Goal: Information Seeking & Learning: Check status

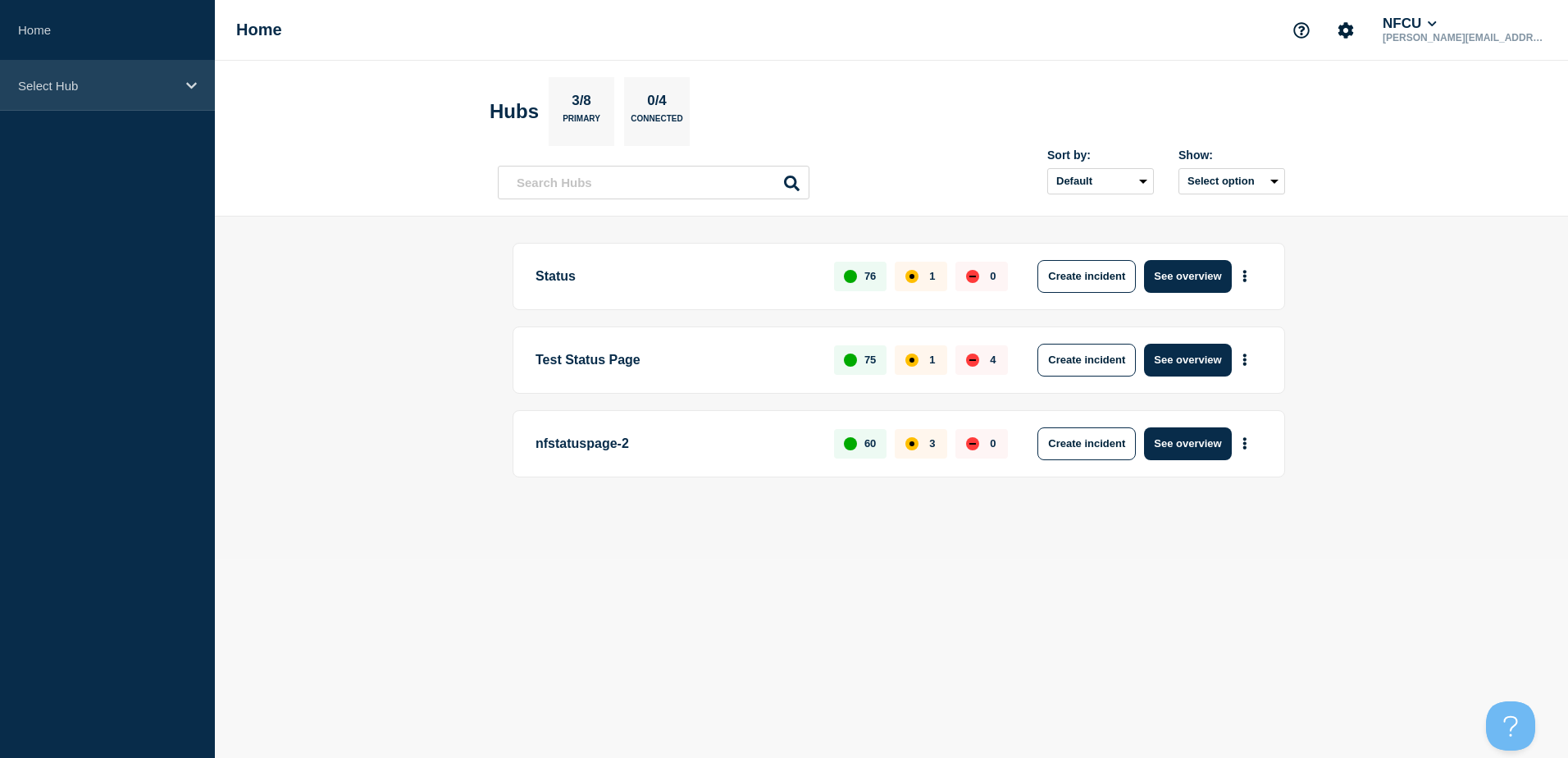
click at [90, 84] on p "Select Hub" at bounding box center [97, 85] width 158 height 14
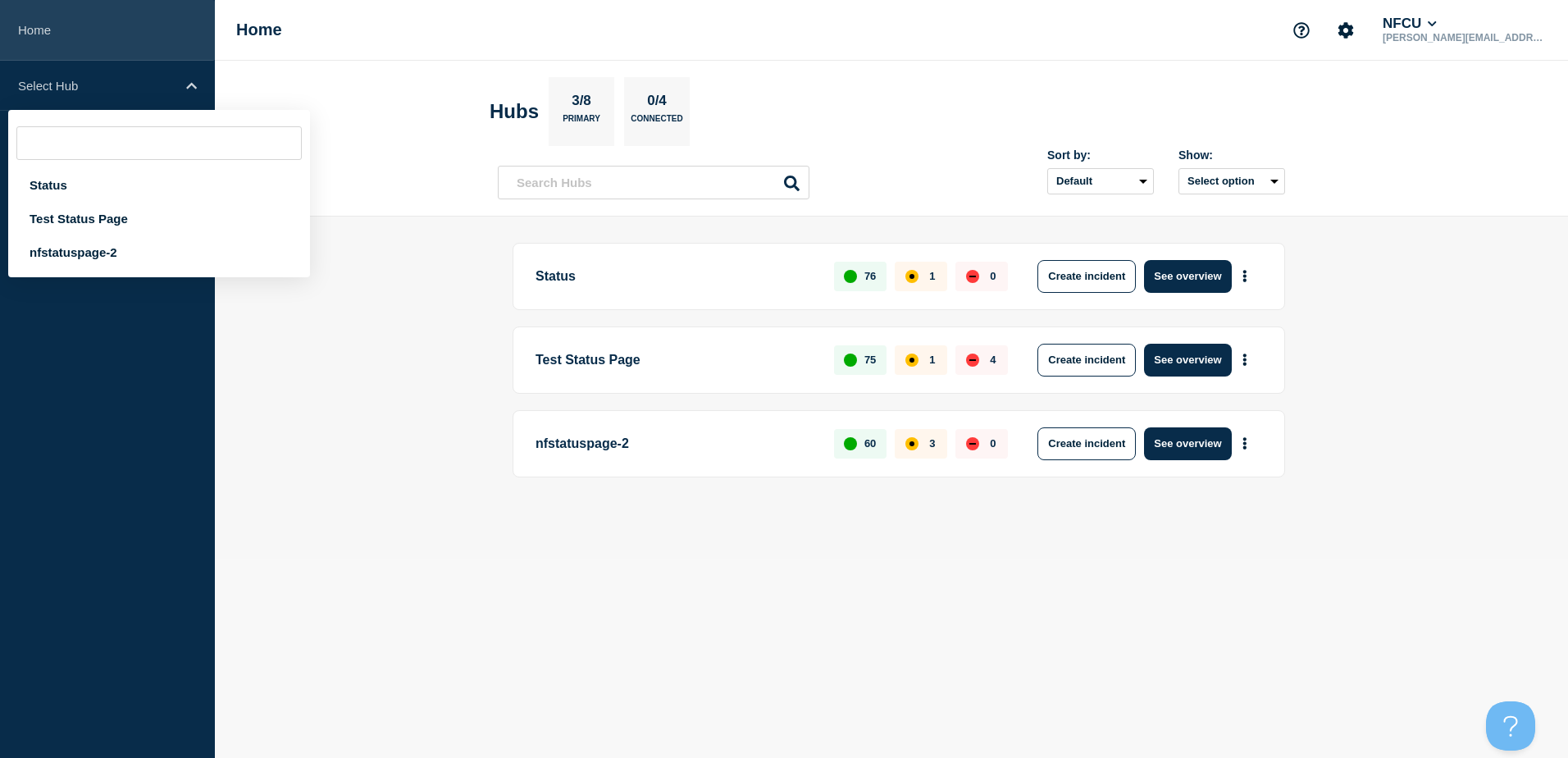
click at [46, 30] on link "Home" at bounding box center [107, 30] width 215 height 61
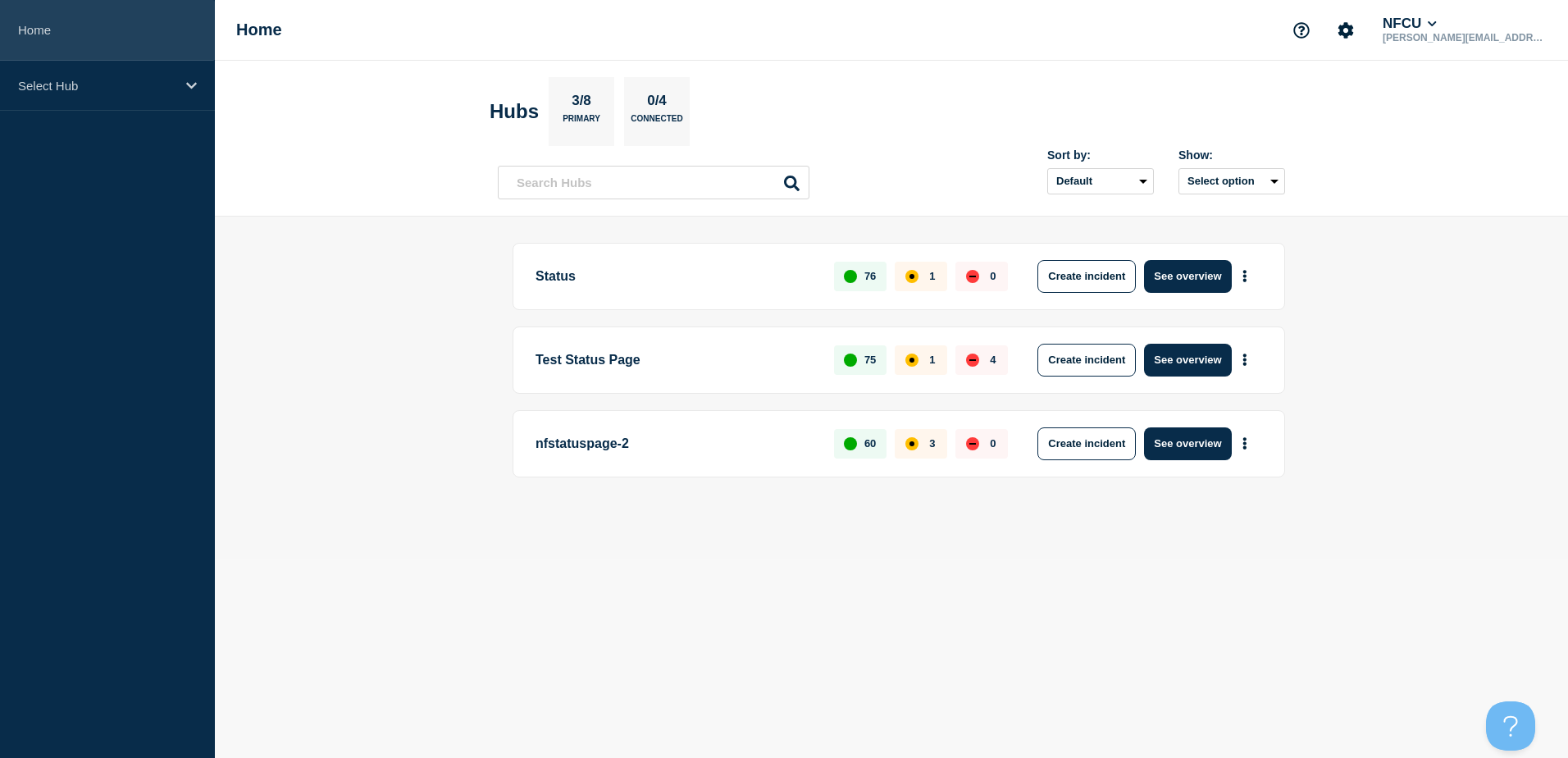
click at [45, 25] on link "Home" at bounding box center [107, 30] width 215 height 61
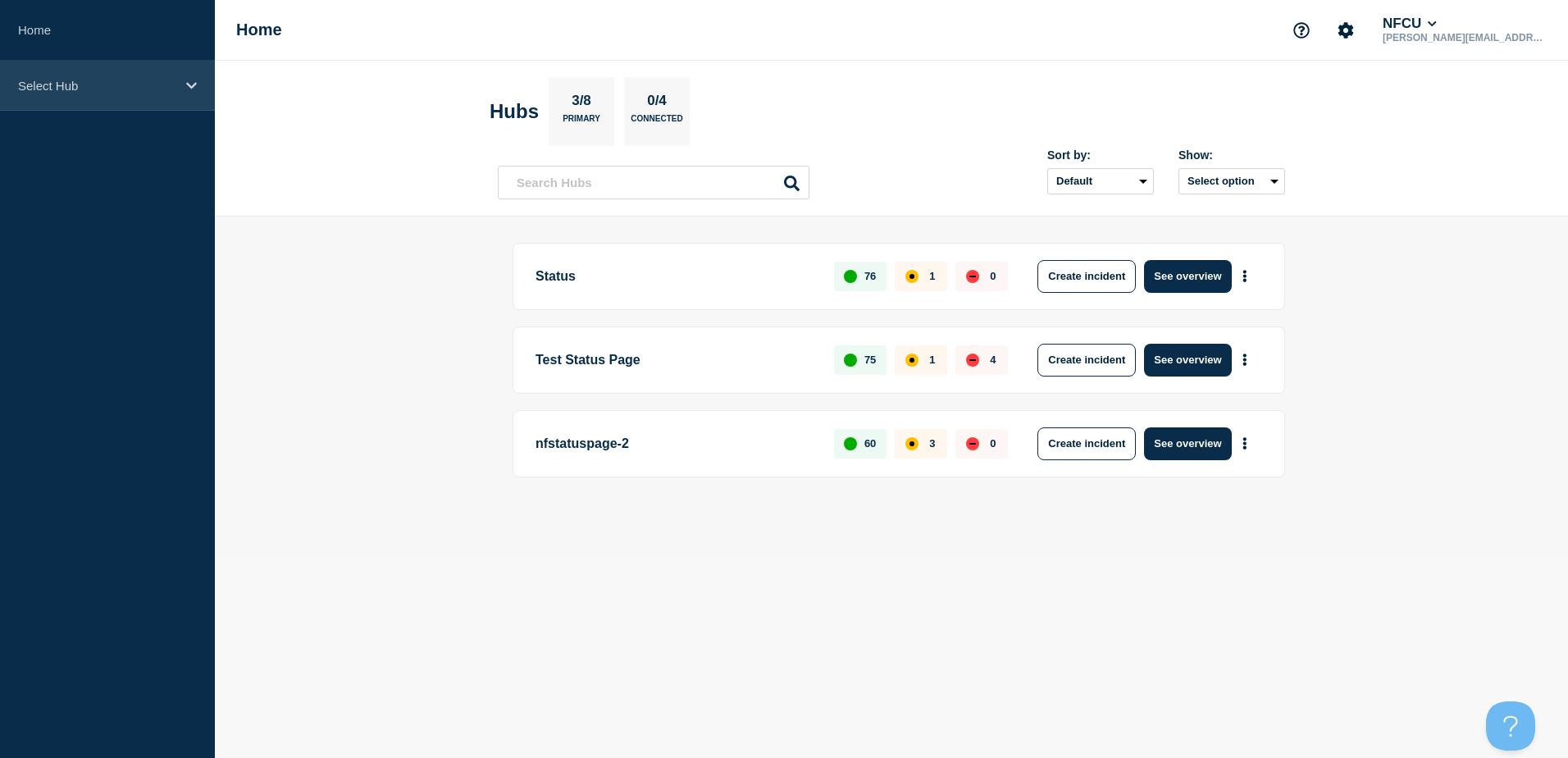
click at [113, 83] on p "Select Hub" at bounding box center [97, 85] width 158 height 14
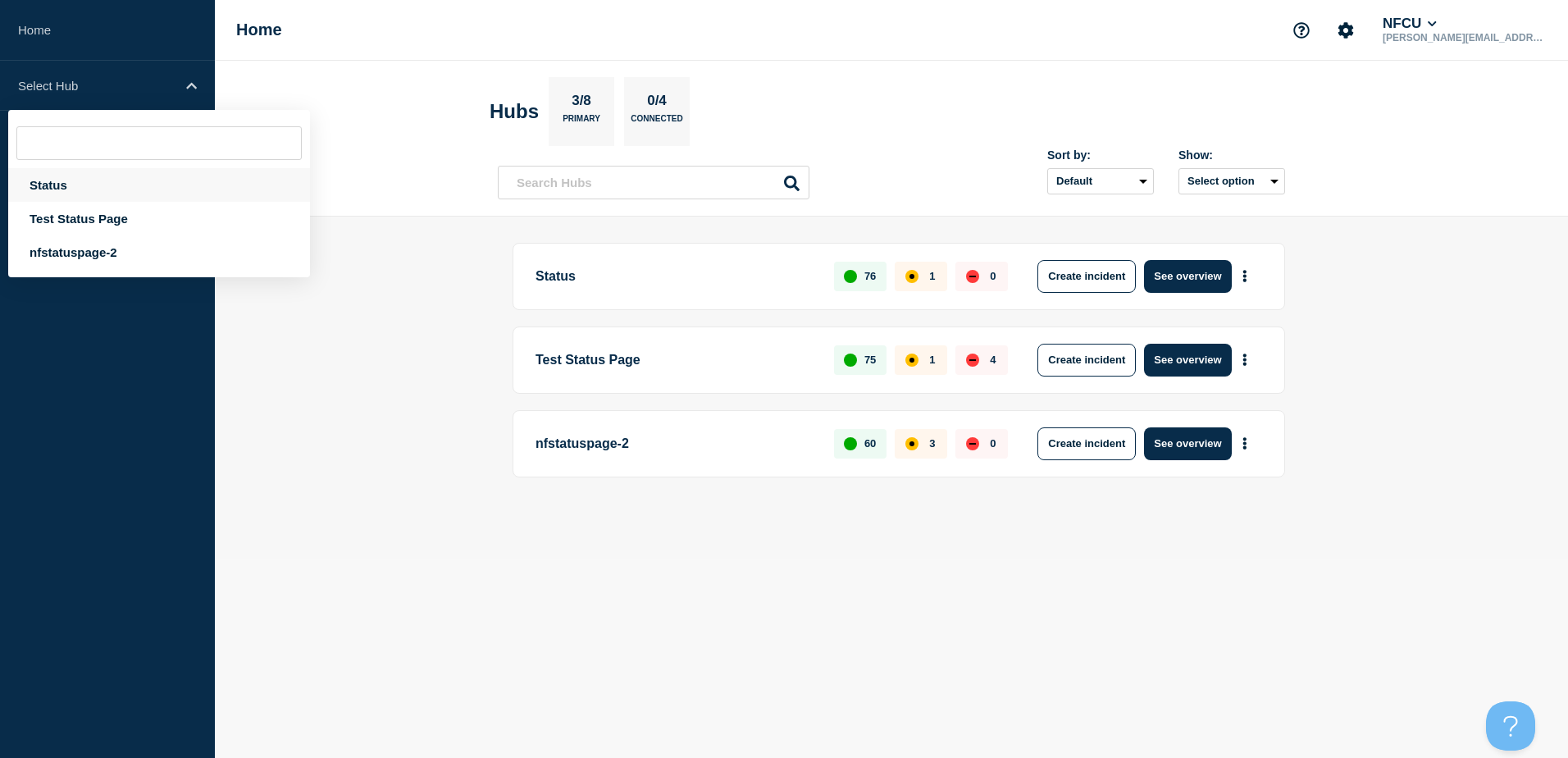
click at [54, 185] on div "Status" at bounding box center [159, 184] width 302 height 34
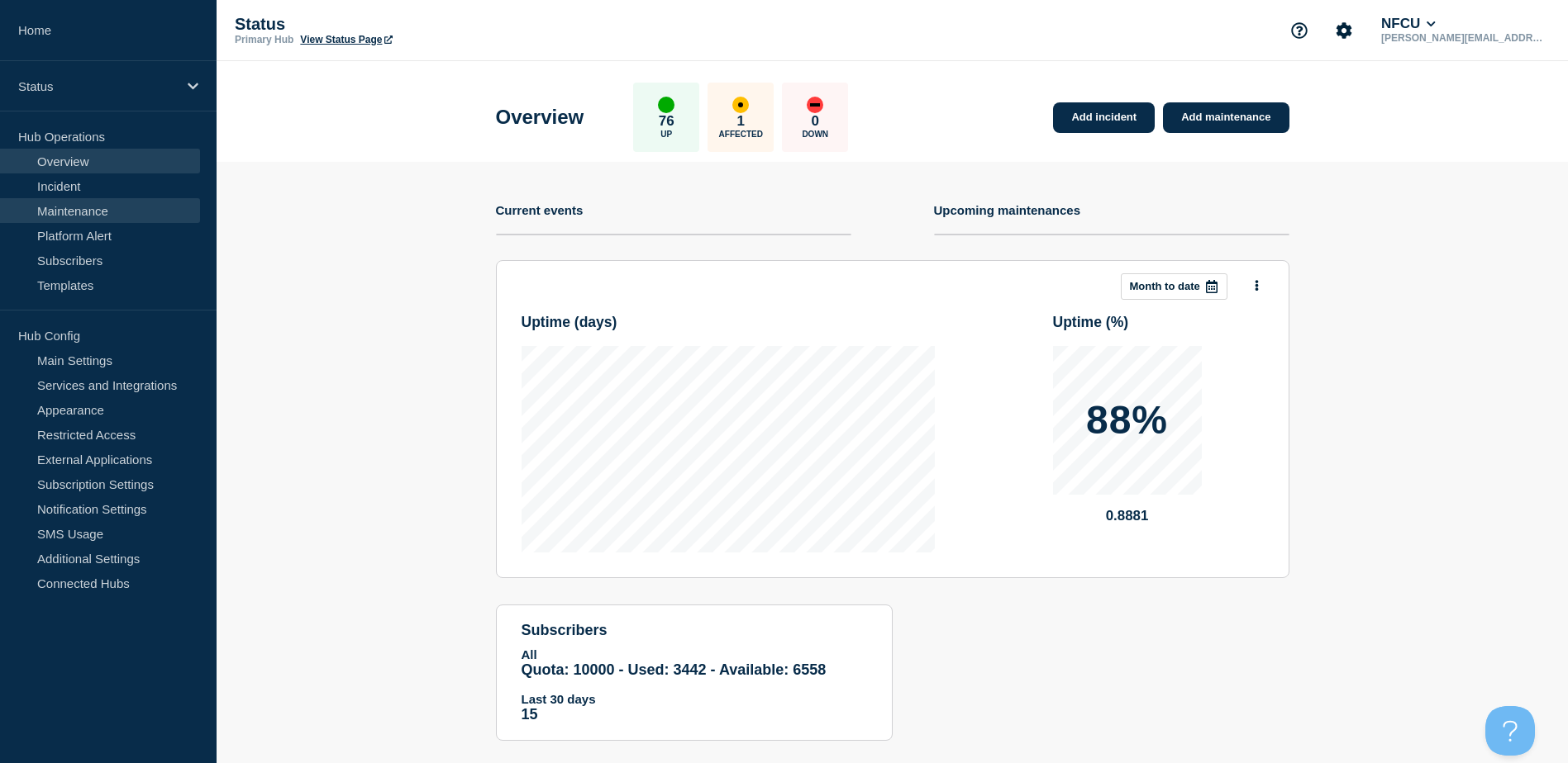
click at [73, 212] on link "Maintenance" at bounding box center [100, 210] width 200 height 25
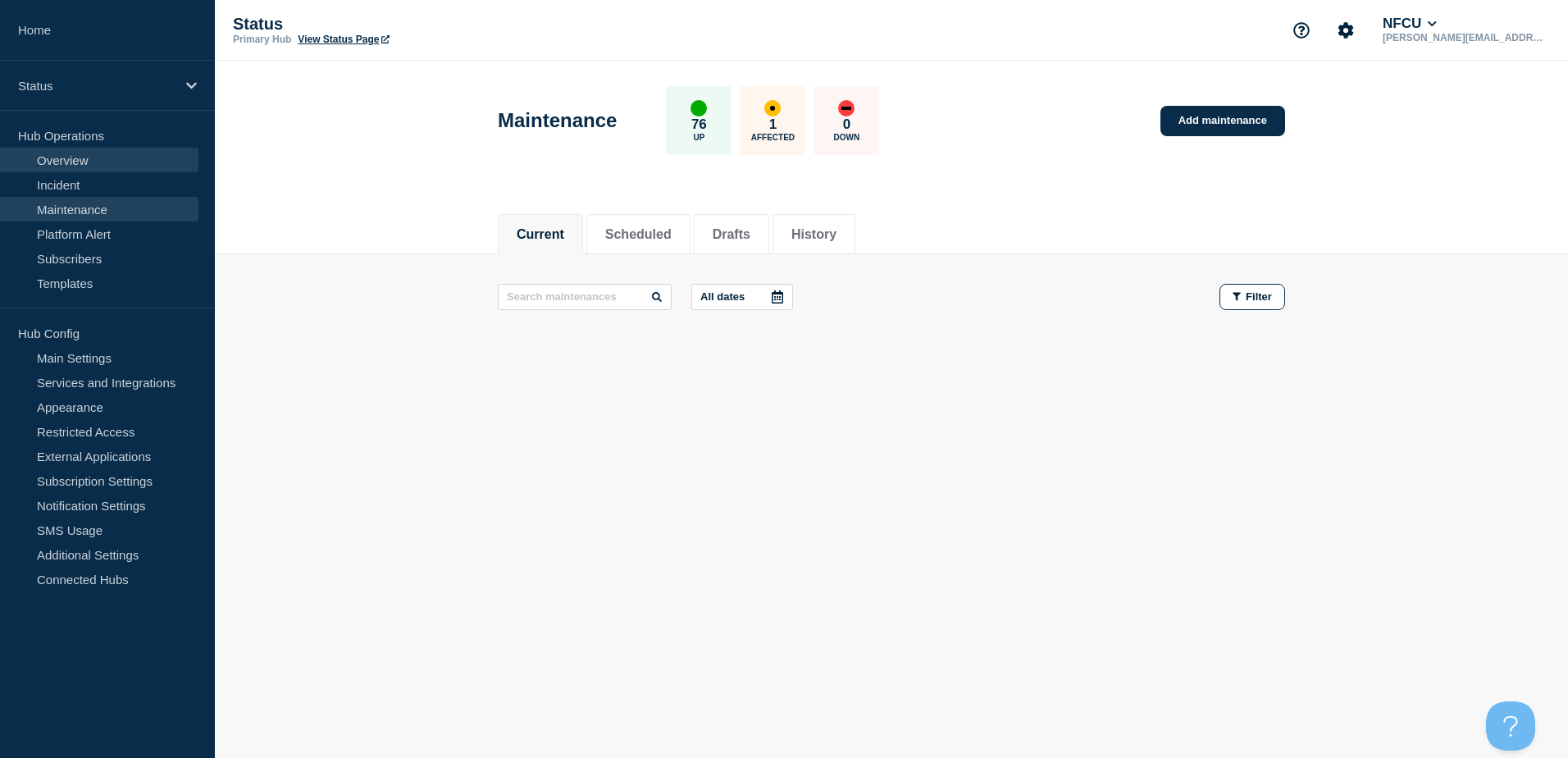
click at [72, 161] on link "Overview" at bounding box center [99, 160] width 199 height 25
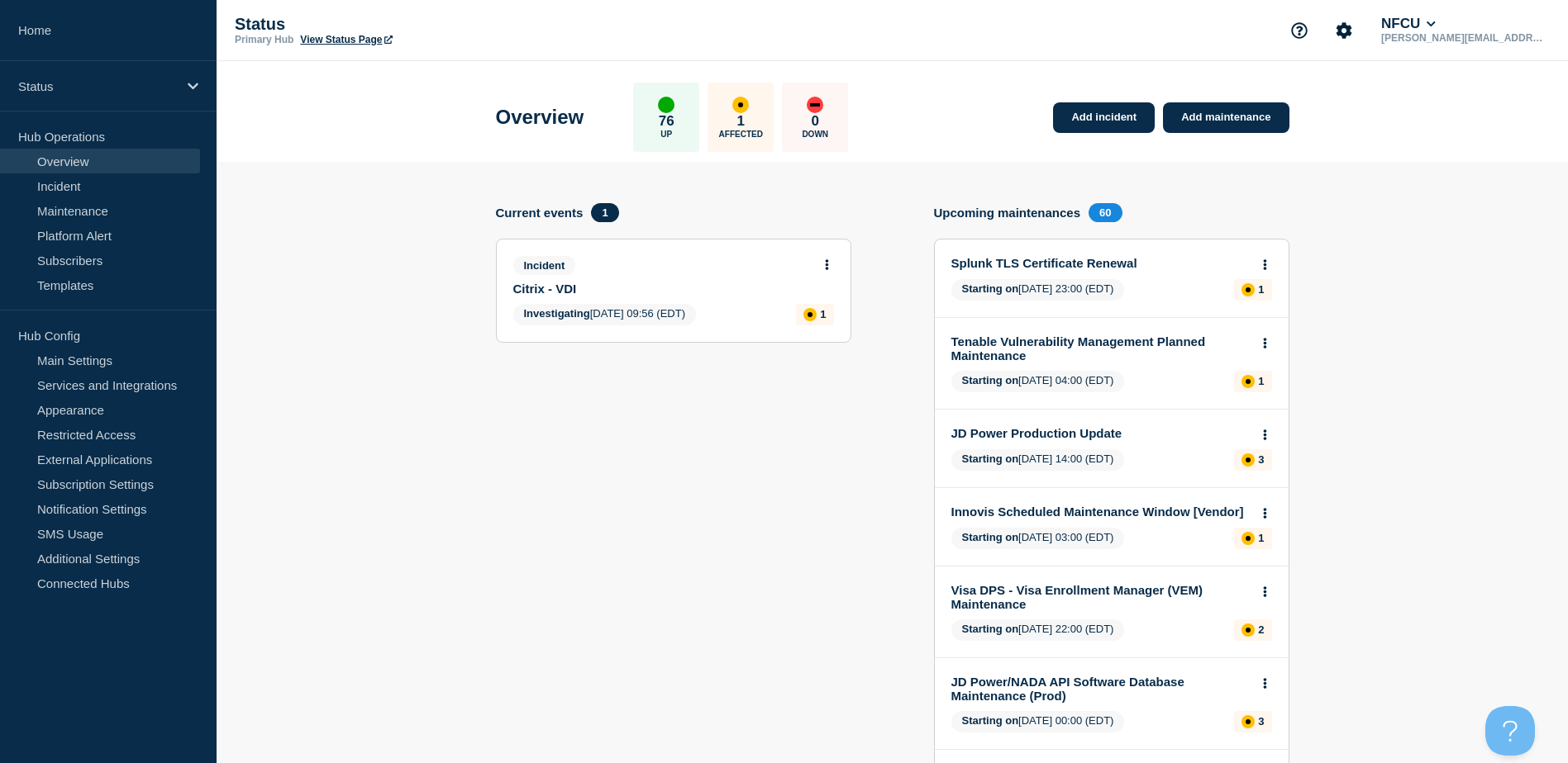
click at [552, 284] on link "Citrix - VDI" at bounding box center [662, 288] width 298 height 14
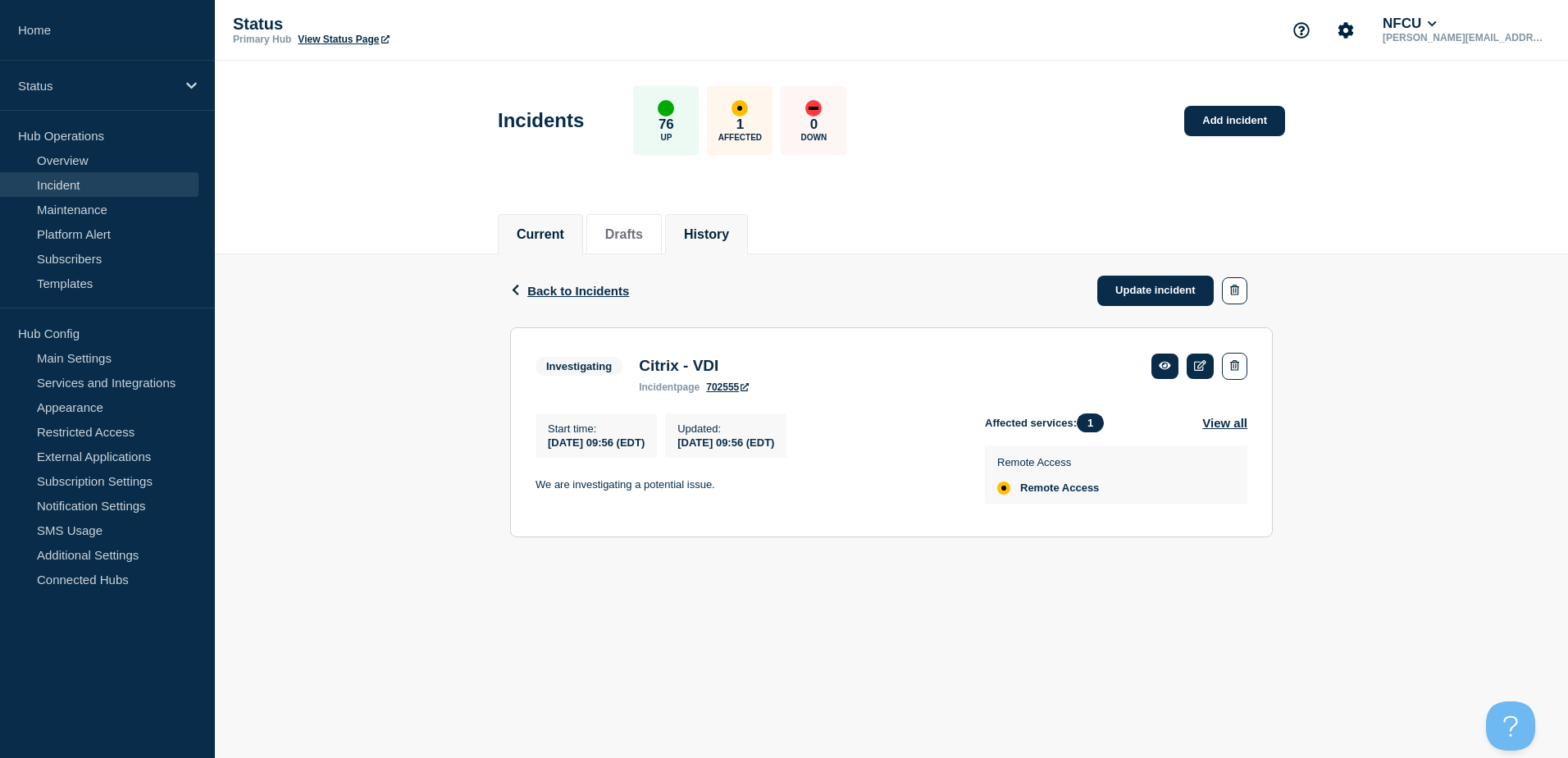
click at [735, 247] on li "History" at bounding box center [706, 234] width 83 height 40
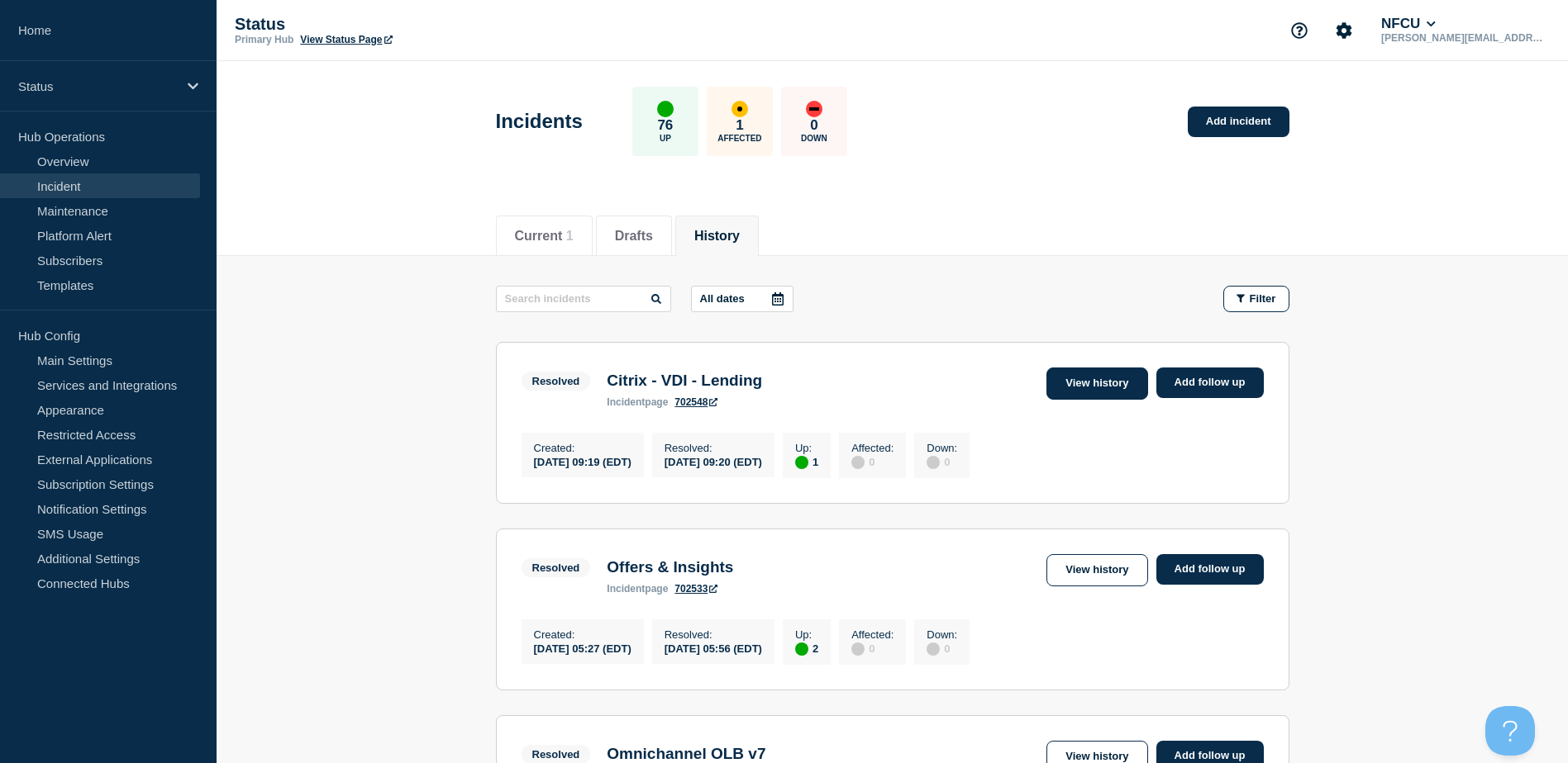
click at [1095, 383] on link "View history" at bounding box center [1096, 383] width 101 height 32
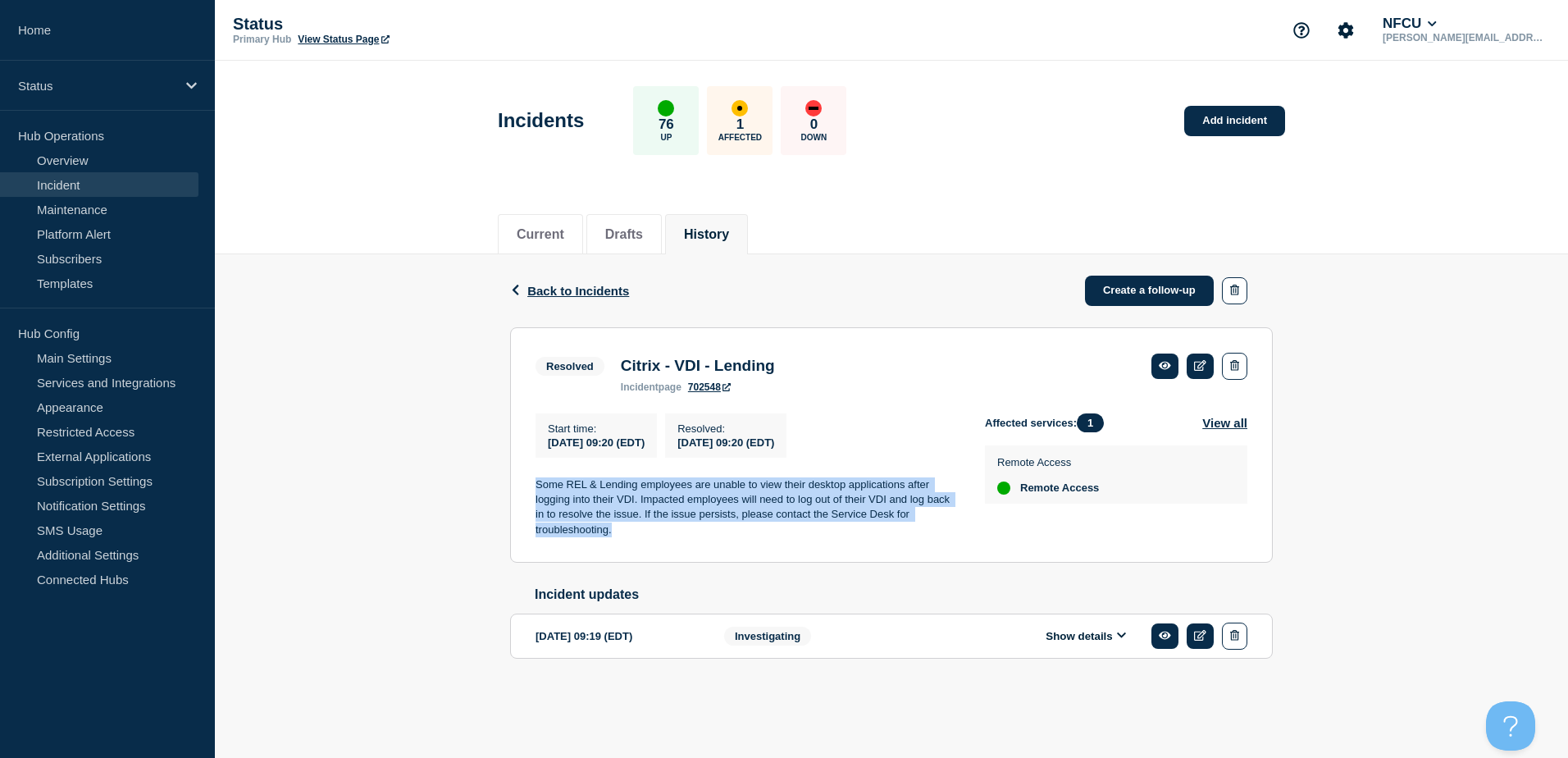
drag, startPoint x: 610, startPoint y: 537, endPoint x: 535, endPoint y: 486, distance: 90.7
click at [535, 486] on p "Some REL & Lending employees are unable to view their desktop applications afte…" at bounding box center [747, 507] width 423 height 61
click at [593, 507] on p "Some REL & Lending employees are unable to view their desktop applications afte…" at bounding box center [747, 507] width 423 height 61
